Goal: Navigation & Orientation: Go to known website

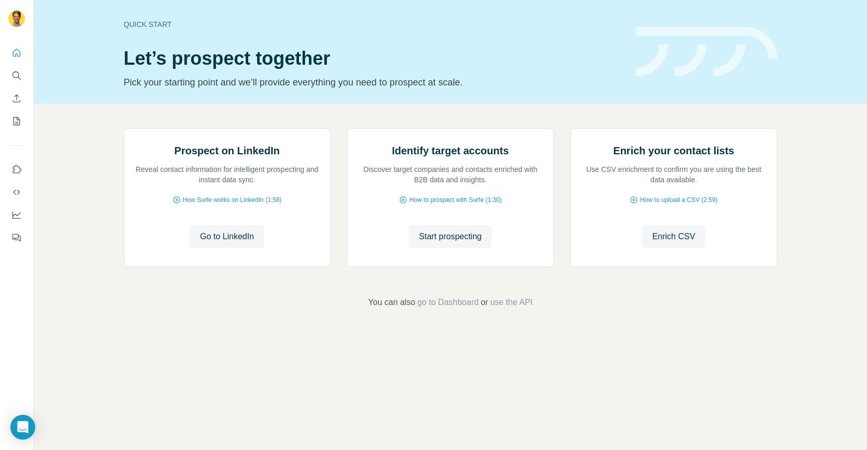
click at [318, 271] on div "Prospect on LinkedIn Reveal contact information for intelligent prospecting and…" at bounding box center [450, 199] width 653 height 143
click at [243, 243] on span "Go to LinkedIn" at bounding box center [227, 236] width 54 height 12
click at [16, 169] on icon "Use Surfe on LinkedIn" at bounding box center [16, 169] width 10 height 10
click at [104, 107] on div "Prospect on LinkedIn Reveal contact information for intelligent prospecting and…" at bounding box center [450, 219] width 833 height 230
click at [15, 55] on icon "Quick start" at bounding box center [16, 53] width 10 height 10
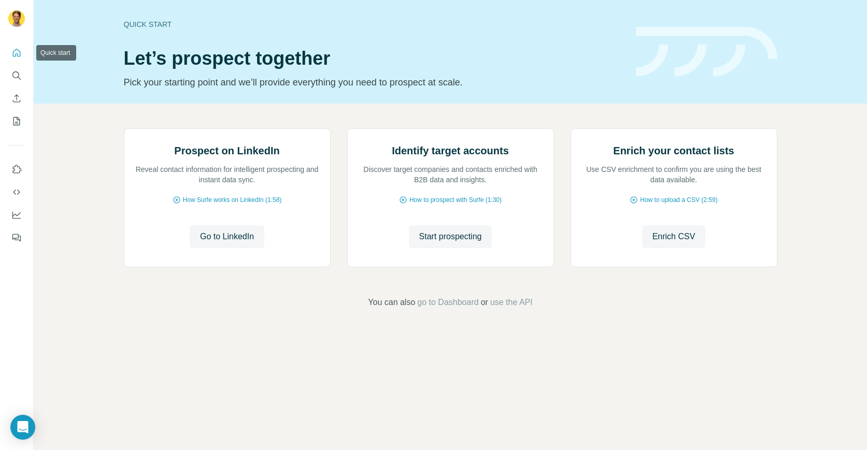
click at [15, 60] on button "Quick start" at bounding box center [16, 53] width 17 height 19
click at [449, 309] on span "go to Dashboard" at bounding box center [447, 302] width 61 height 12
